Goal: Transaction & Acquisition: Purchase product/service

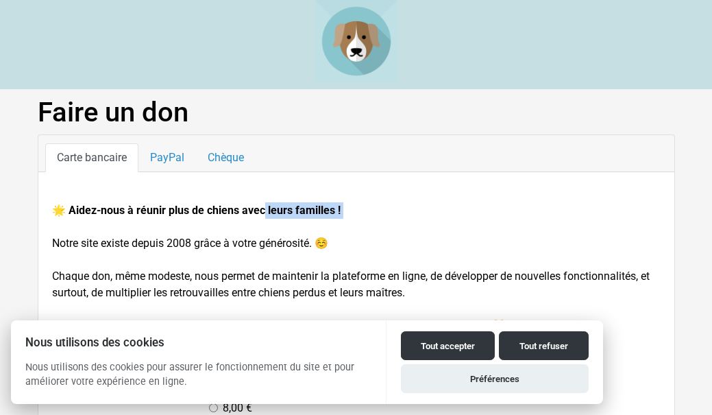
drag, startPoint x: 221, startPoint y: 234, endPoint x: 265, endPoint y: 214, distance: 47.8
click at [265, 214] on form "🌟 Aidez-nous à réunir plus de chiens avec leurs familles ! Notre site existe de…" at bounding box center [356, 398] width 609 height 392
click at [433, 337] on button "Tout accepter" at bounding box center [448, 345] width 94 height 29
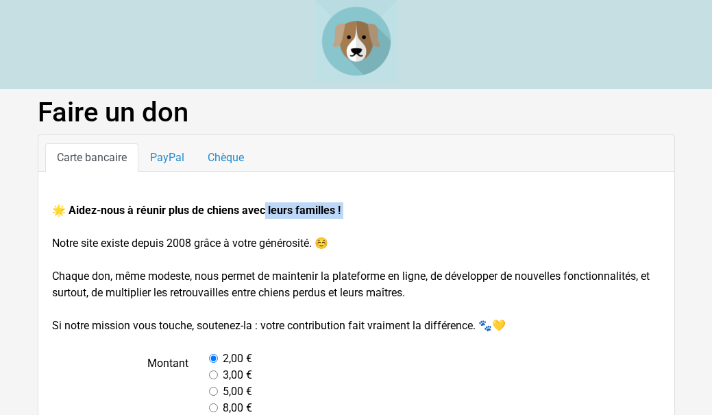
click at [302, 315] on form "🌟 Aidez-nous à réunir plus de chiens avec leurs familles ! Notre site existe de…" at bounding box center [356, 398] width 609 height 392
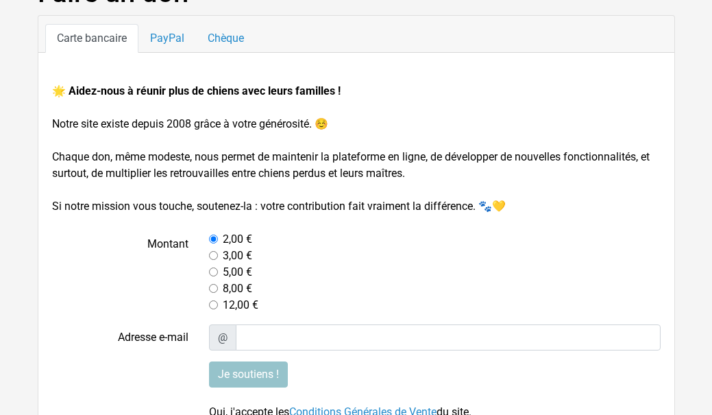
scroll to position [119, 0]
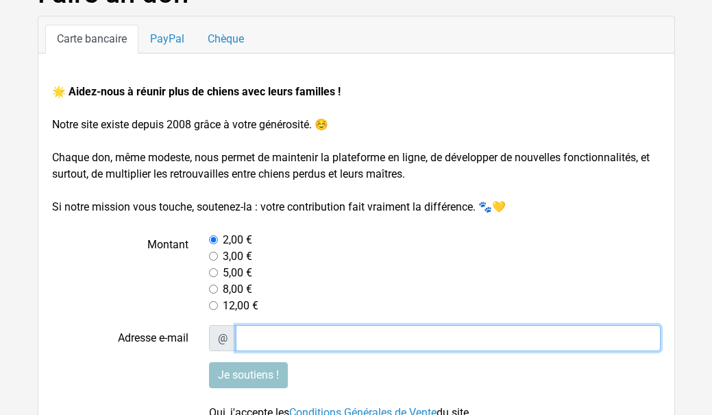
click at [236, 338] on input "Adresse e-mail" at bounding box center [448, 338] width 425 height 26
click at [236, 338] on input "ctpepiniere@" at bounding box center [448, 338] width 425 height 26
click at [311, 337] on input "ctpepiniere@" at bounding box center [448, 338] width 425 height 26
click at [304, 337] on input "ctpepiniere" at bounding box center [448, 338] width 425 height 26
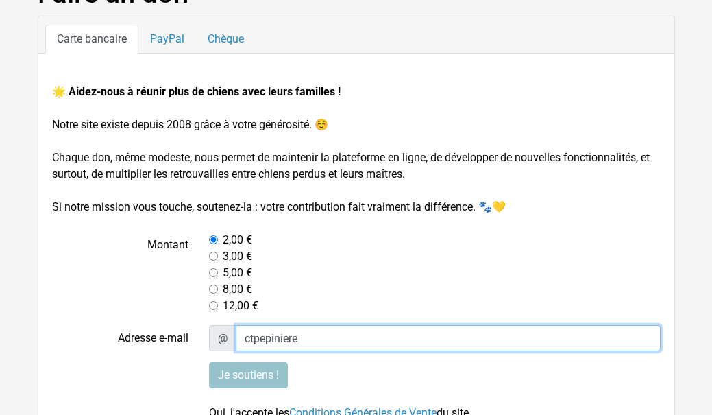
click at [302, 337] on input "ctpepiniere" at bounding box center [448, 338] width 425 height 26
click at [317, 335] on input "ctpepiniere@" at bounding box center [448, 338] width 425 height 26
click at [311, 337] on input "ctpepiniere@" at bounding box center [448, 338] width 425 height 26
type input "c"
